Goal: Task Accomplishment & Management: Use online tool/utility

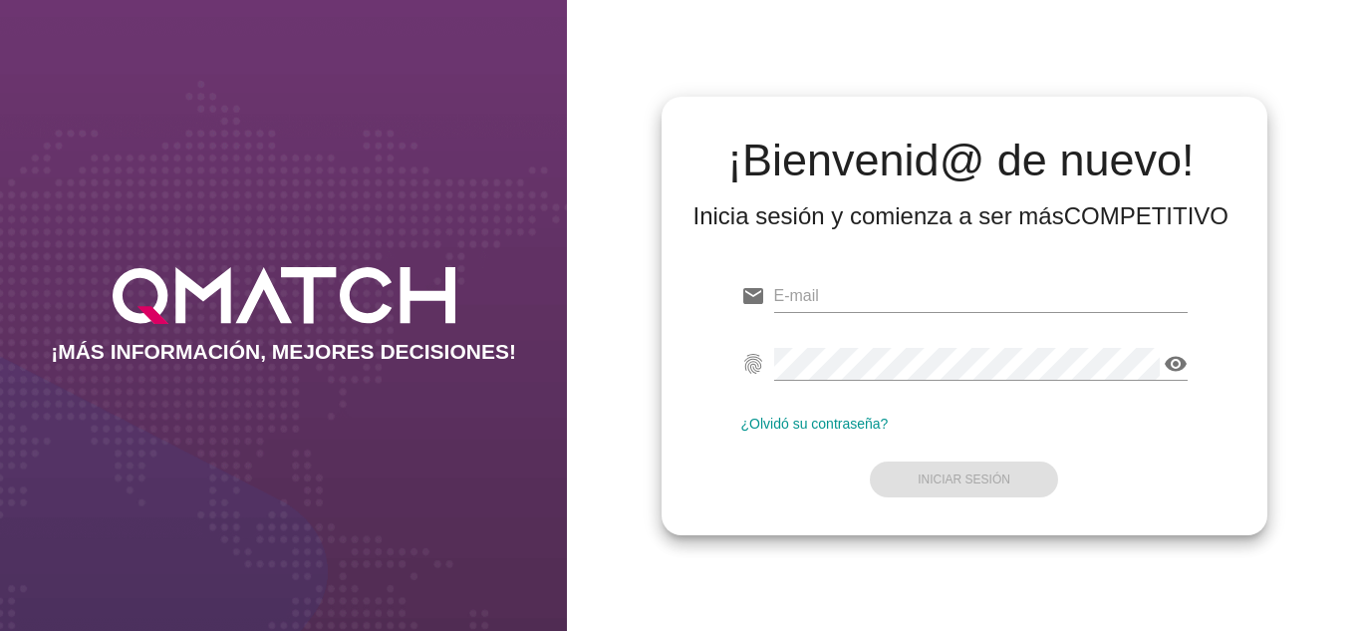
type input "oscargerman.reyrojas@cencosud.com.co"
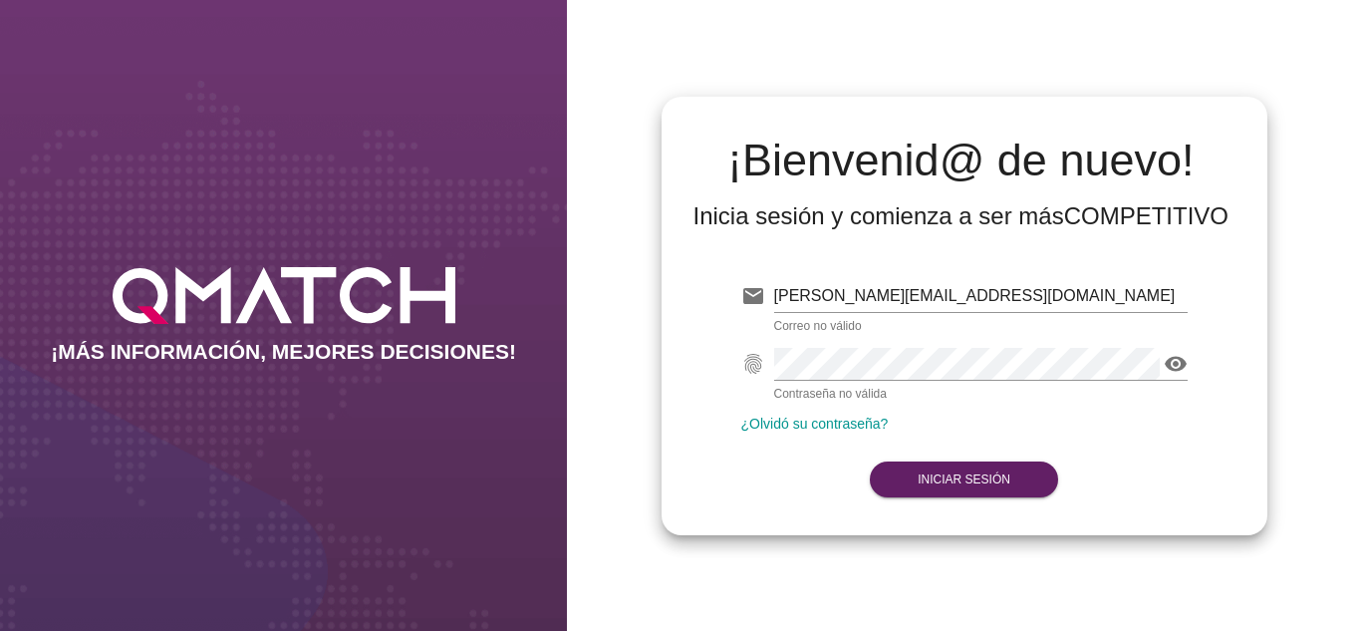
click at [788, 506] on div "email oscargerman.reyrojas@cencosud.com.co Correo no válido fingerprint visibil…" at bounding box center [965, 383] width 574 height 271
click at [978, 481] on strong "Iniciar Sesión" at bounding box center [964, 479] width 93 height 14
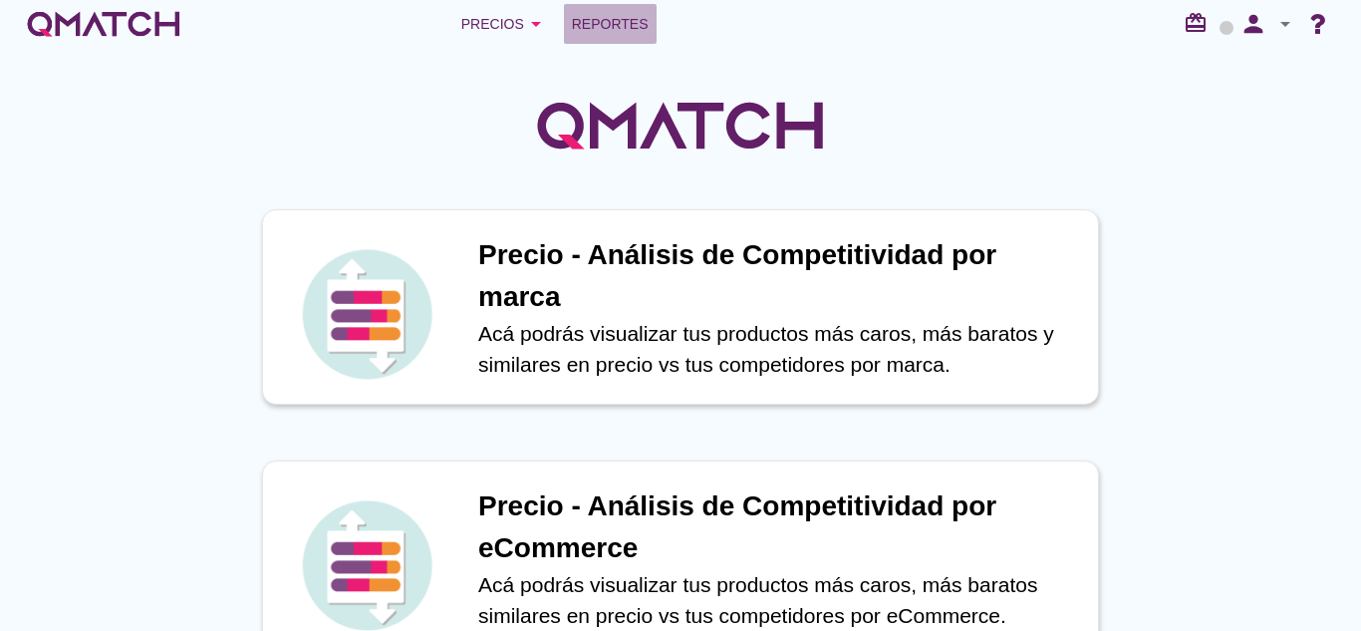
click at [634, 35] on span "Reportes" at bounding box center [610, 24] width 77 height 24
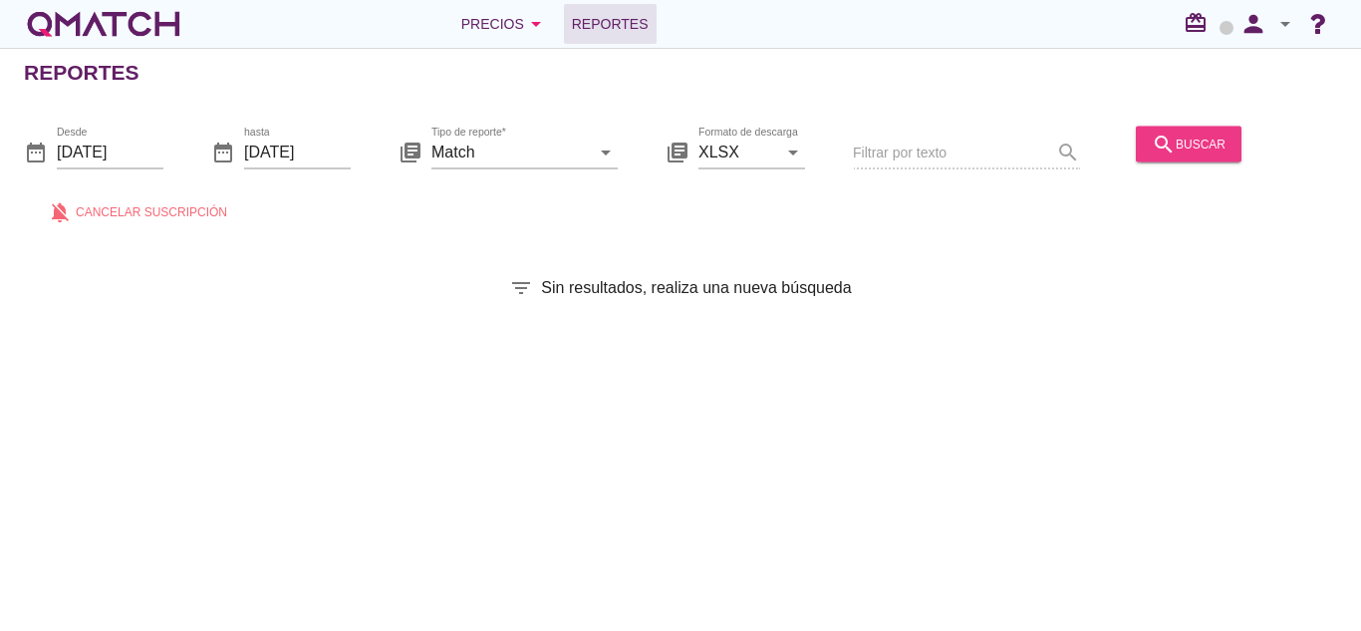
click at [1184, 160] on button "search buscar" at bounding box center [1189, 144] width 106 height 36
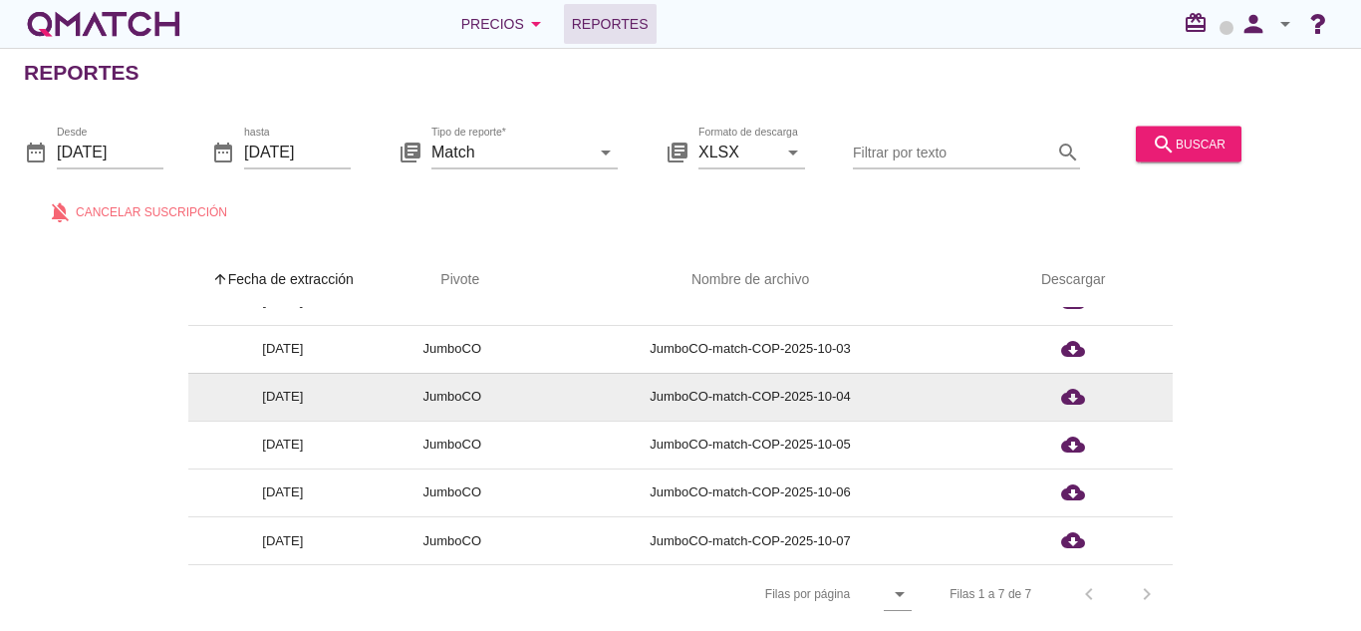
scroll to position [7, 0]
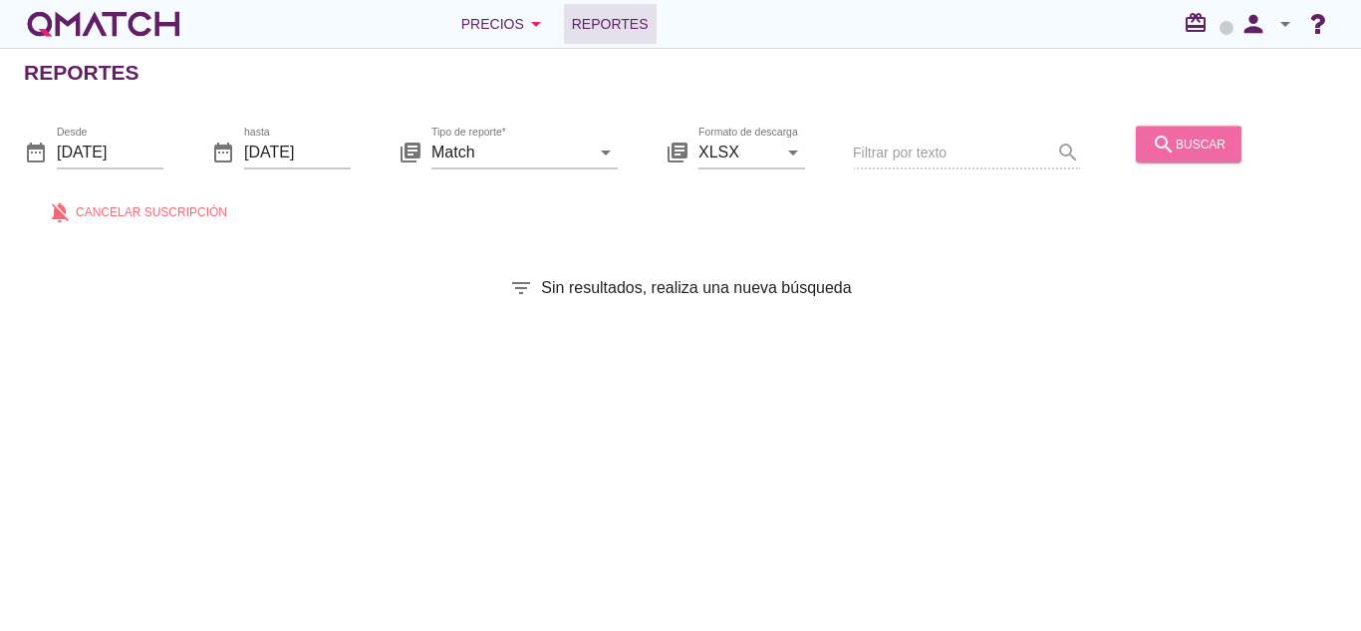
click at [1208, 140] on div "search buscar" at bounding box center [1189, 144] width 74 height 24
click at [1165, 138] on icon "search" at bounding box center [1164, 144] width 24 height 24
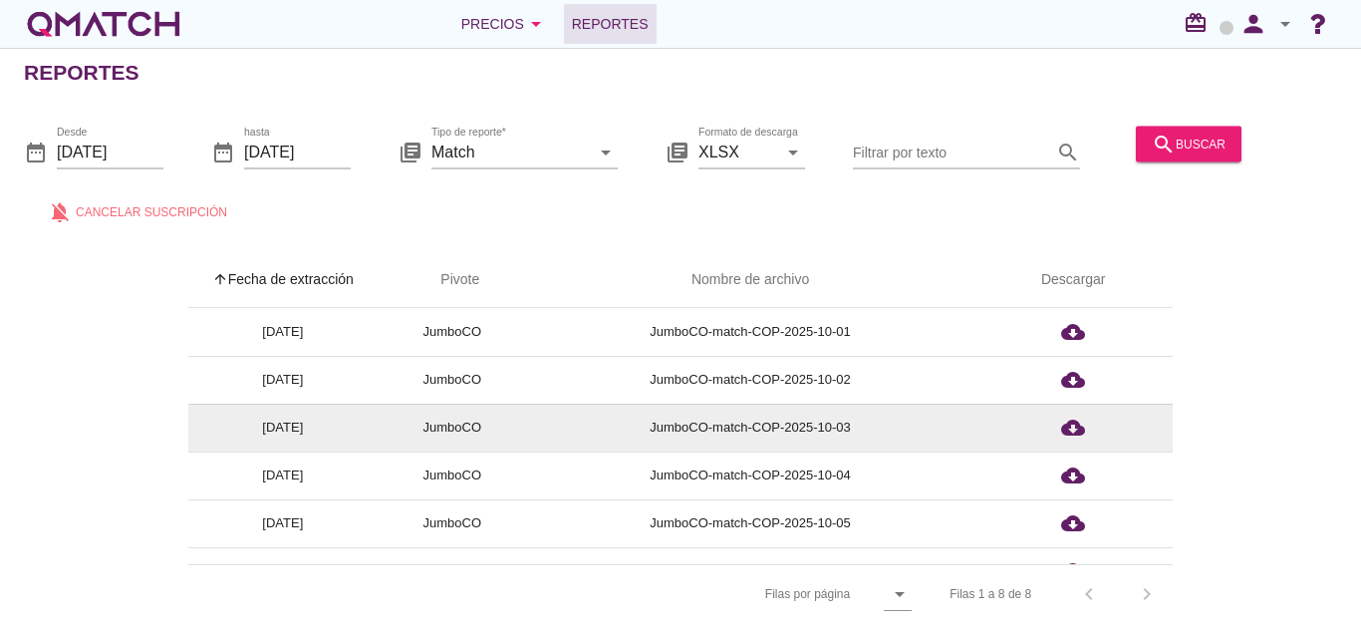
scroll to position [127, 0]
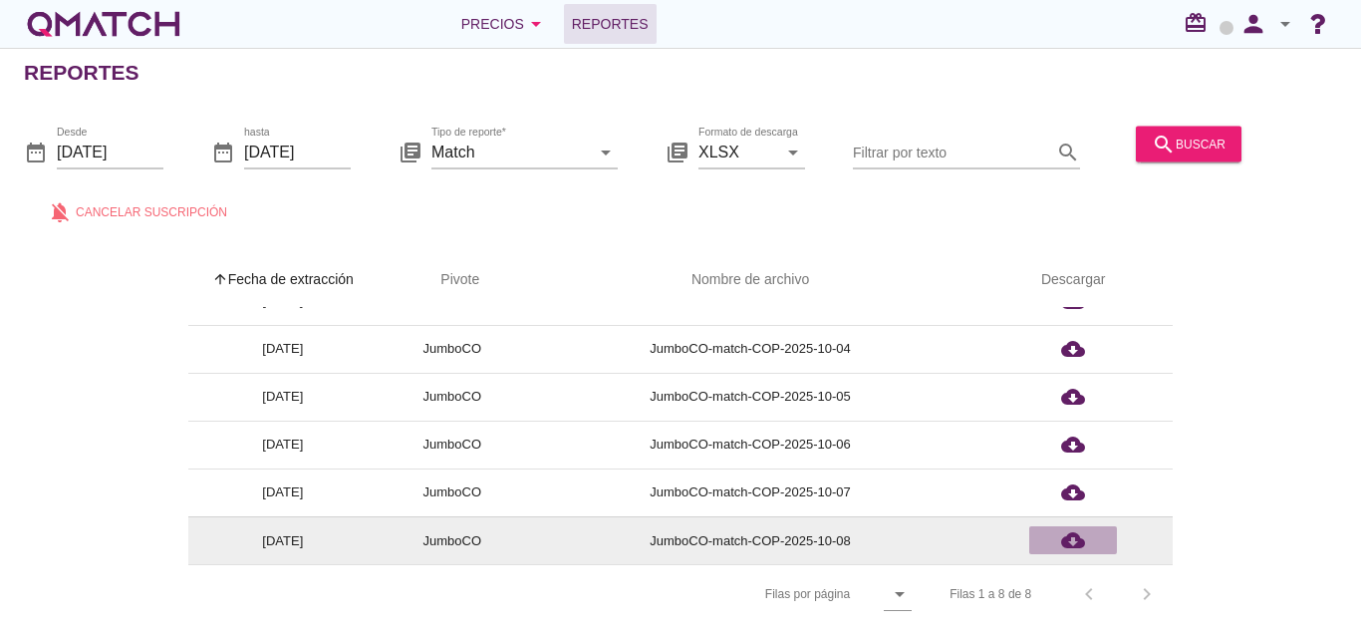
click at [1069, 542] on icon "cloud_download" at bounding box center [1073, 540] width 24 height 24
